Goal: Task Accomplishment & Management: Manage account settings

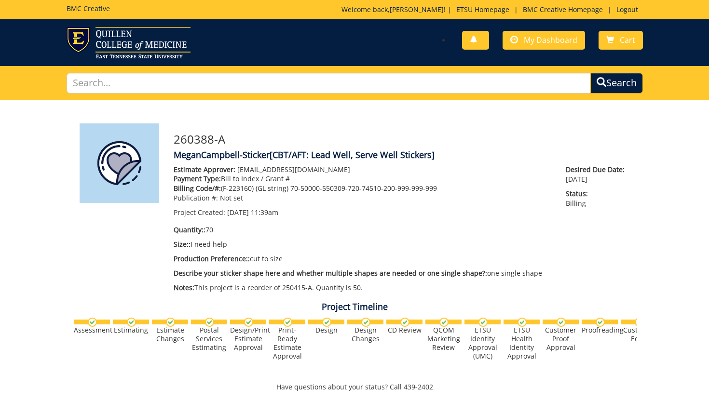
scroll to position [198, 0]
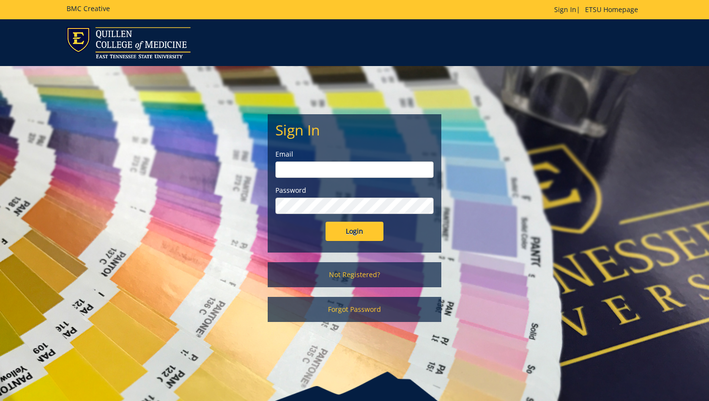
click at [307, 168] on input "email" at bounding box center [354, 170] width 158 height 16
type input "[EMAIL_ADDRESS][DOMAIN_NAME]"
click at [325, 222] on input "Login" at bounding box center [354, 231] width 58 height 19
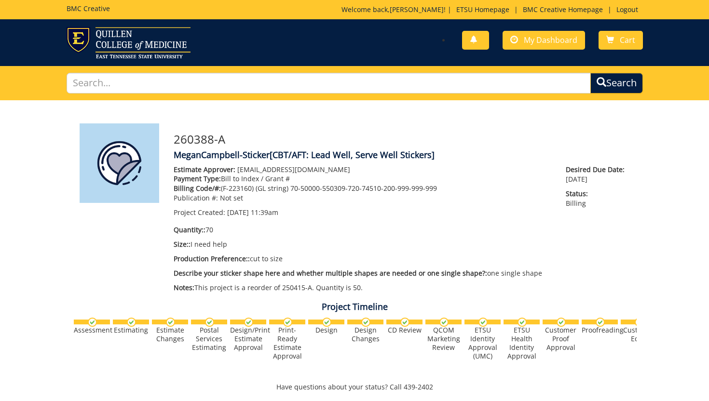
scroll to position [54, 0]
